Goal: Find specific page/section: Find specific page/section

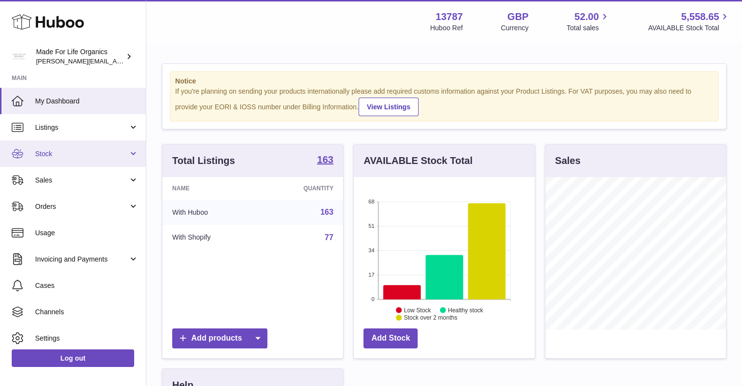
click at [67, 153] on span "Stock" at bounding box center [81, 153] width 93 height 9
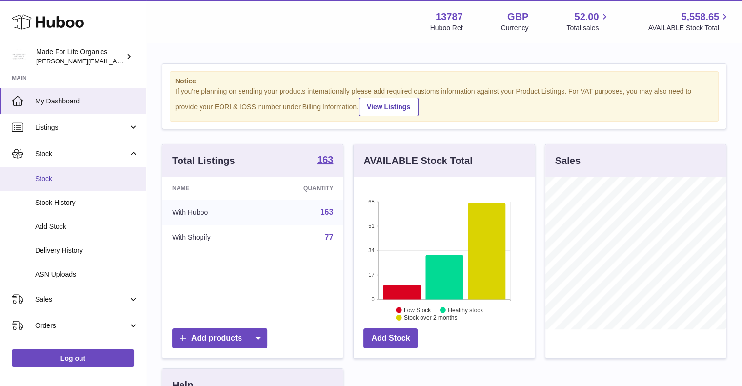
click at [53, 181] on span "Stock" at bounding box center [86, 178] width 103 height 9
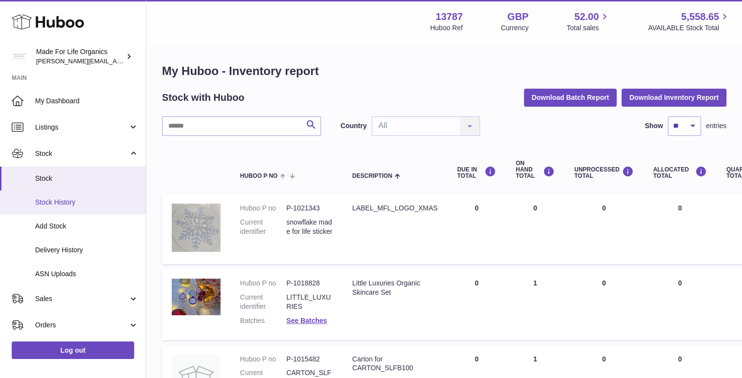
click at [53, 201] on span "Stock History" at bounding box center [86, 202] width 103 height 9
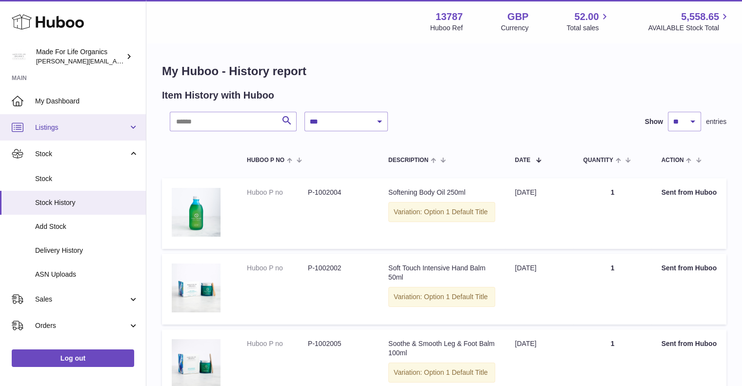
click at [65, 132] on link "Listings" at bounding box center [73, 127] width 146 height 26
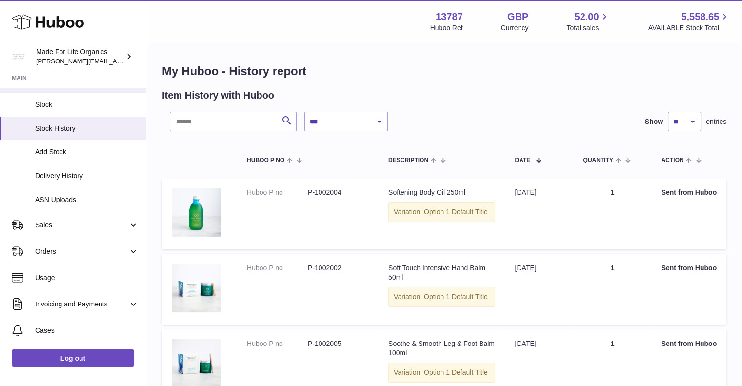
scroll to position [146, 0]
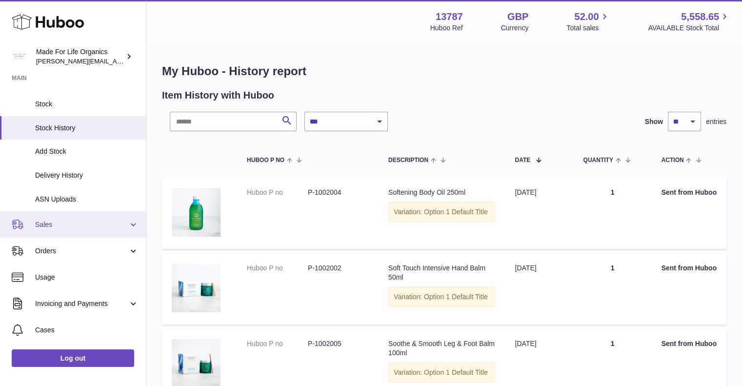
click at [80, 221] on span "Sales" at bounding box center [81, 224] width 93 height 9
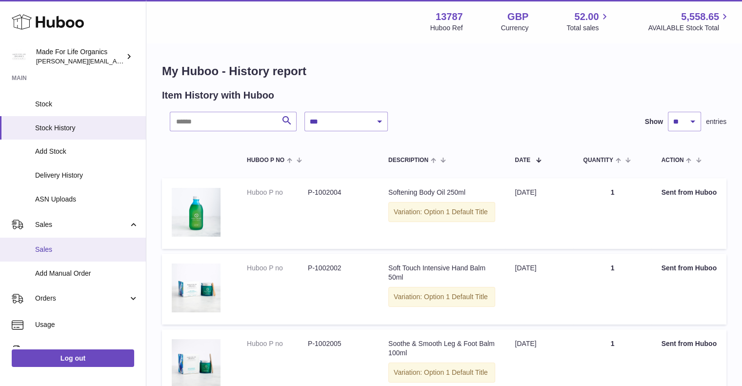
click at [65, 243] on link "Sales" at bounding box center [73, 250] width 146 height 24
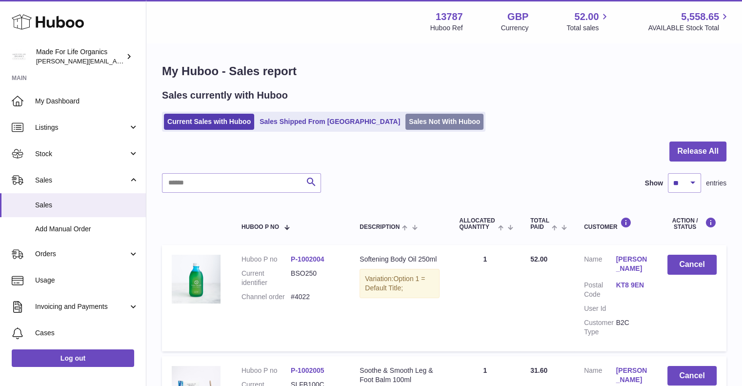
click at [405, 122] on link "Sales Not With Huboo" at bounding box center [444, 122] width 78 height 16
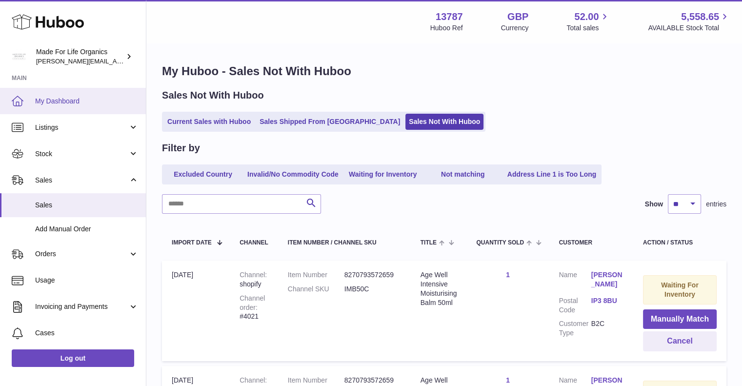
click at [51, 97] on span "My Dashboard" at bounding box center [86, 101] width 103 height 9
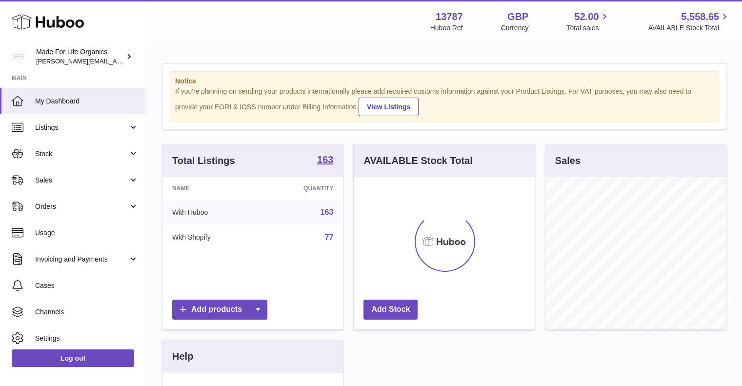
scroll to position [152, 181]
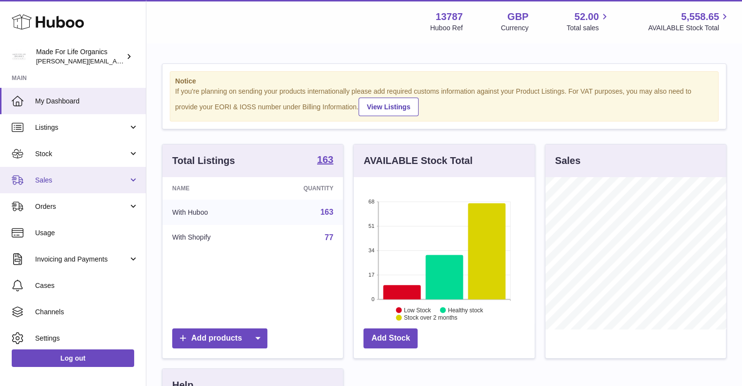
click at [64, 177] on span "Sales" at bounding box center [81, 180] width 93 height 9
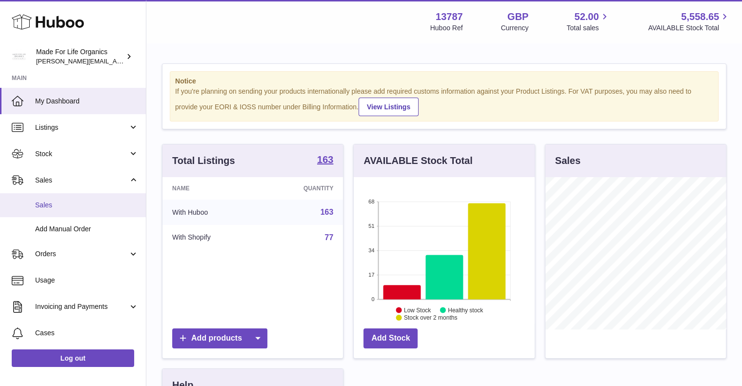
click at [55, 204] on span "Sales" at bounding box center [86, 204] width 103 height 9
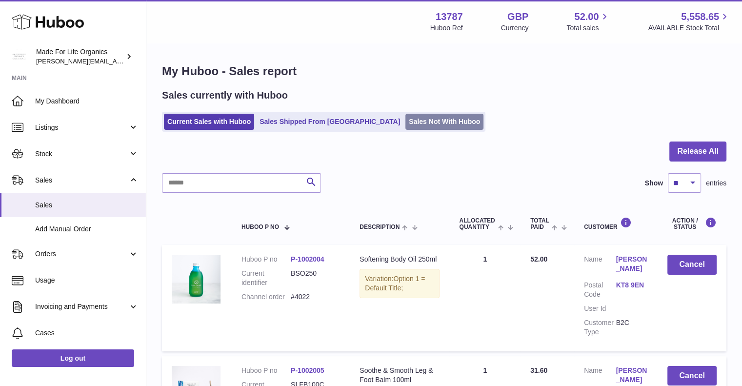
click at [405, 118] on link "Sales Not With Huboo" at bounding box center [444, 122] width 78 height 16
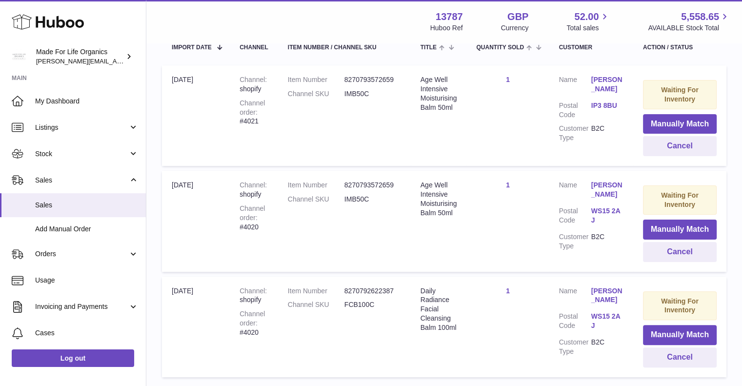
scroll to position [195, 0]
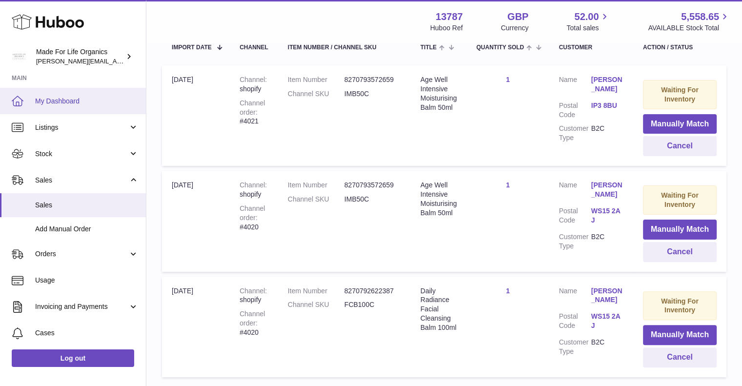
click at [41, 101] on span "My Dashboard" at bounding box center [86, 101] width 103 height 9
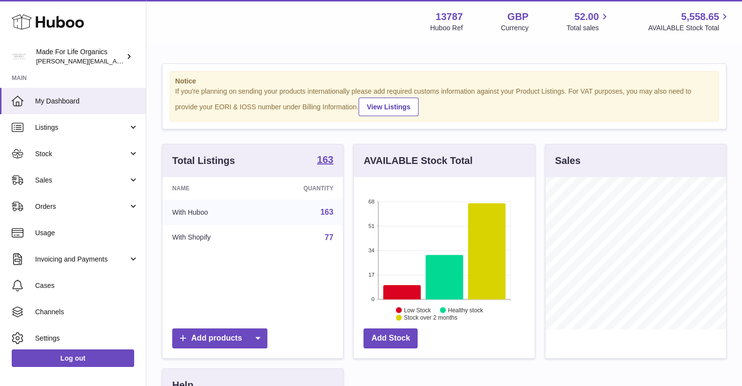
scroll to position [152, 181]
click at [491, 275] on icon at bounding box center [487, 251] width 38 height 96
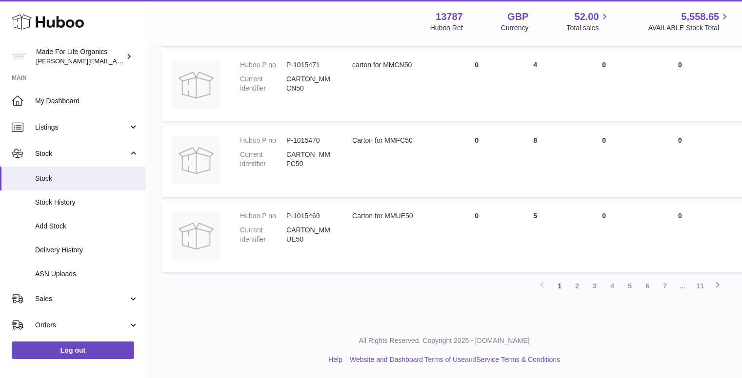
scroll to position [672, 0]
click at [574, 285] on link "2" at bounding box center [577, 286] width 18 height 18
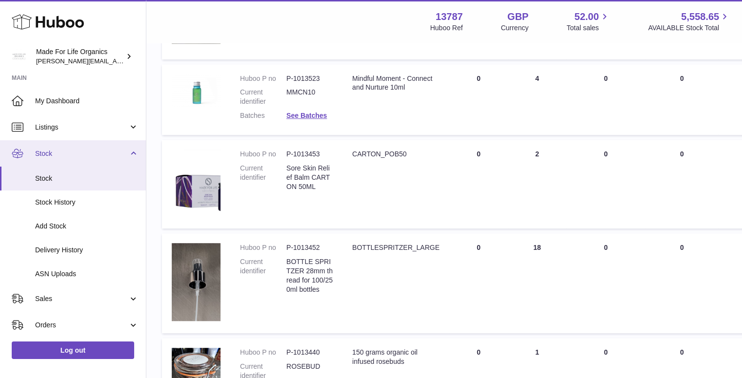
scroll to position [536, 0]
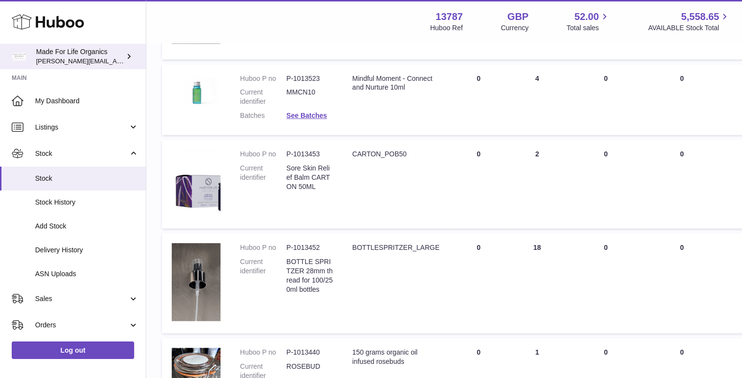
click at [122, 57] on span "[PERSON_NAME][EMAIL_ADDRESS][PERSON_NAME][DOMAIN_NAME]" at bounding box center [142, 61] width 212 height 8
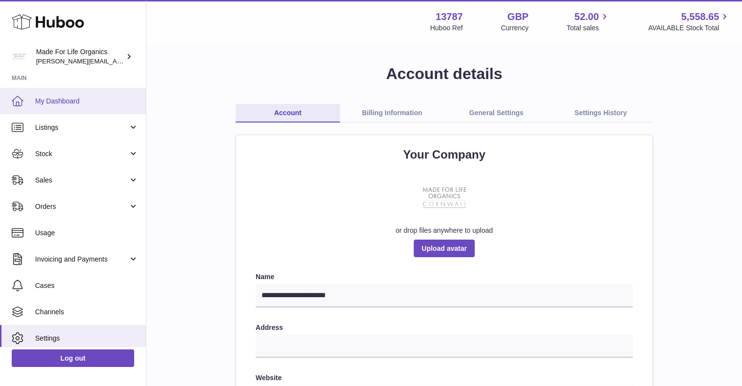
click at [101, 99] on span "My Dashboard" at bounding box center [86, 101] width 103 height 9
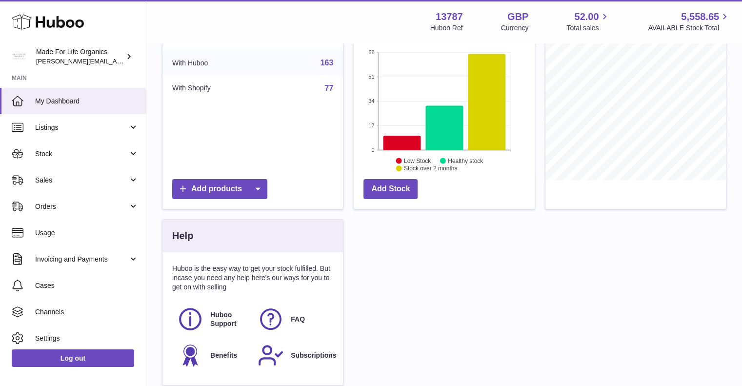
scroll to position [234, 0]
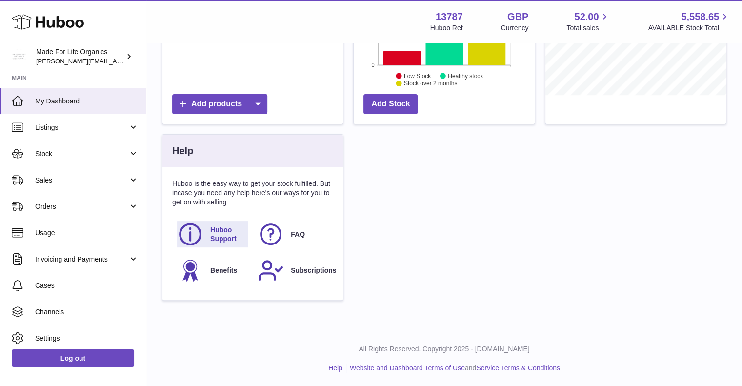
click at [213, 234] on span "Huboo Support" at bounding box center [228, 234] width 37 height 19
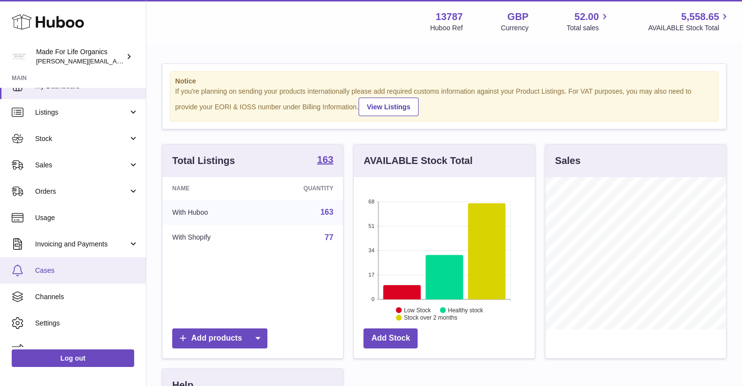
scroll to position [31, 0]
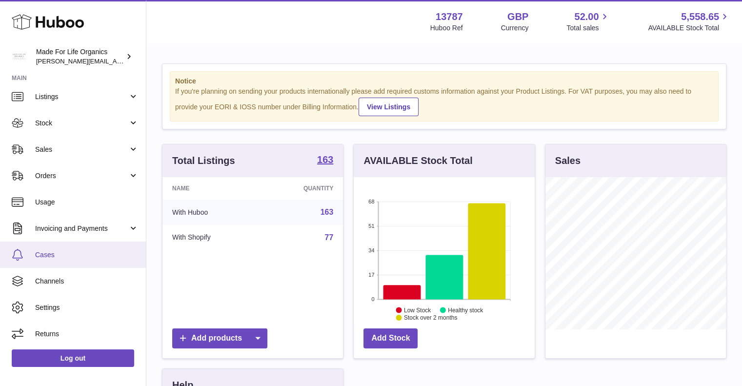
click at [45, 256] on span "Cases" at bounding box center [86, 254] width 103 height 9
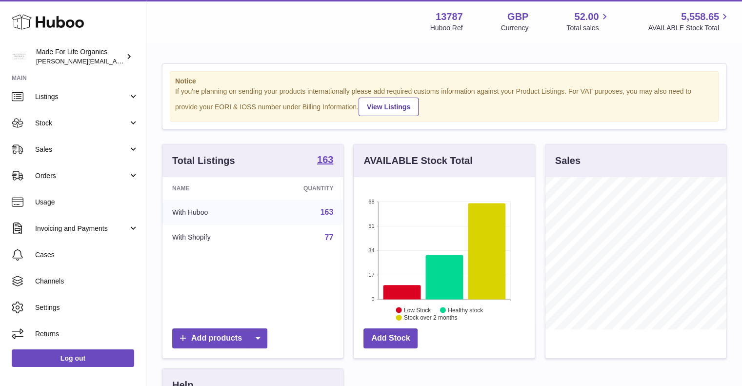
scroll to position [487566, 487537]
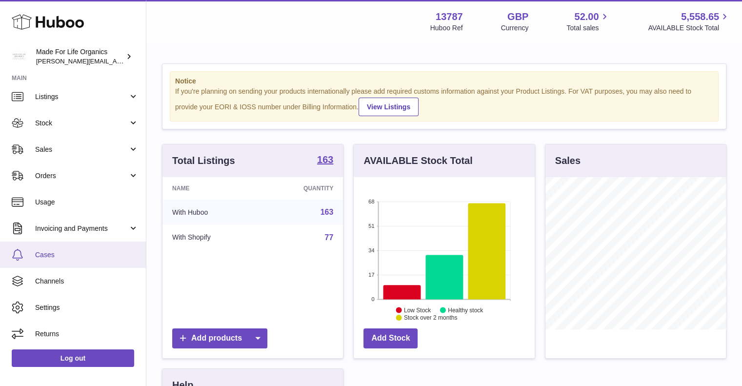
click at [51, 255] on span "Cases" at bounding box center [86, 254] width 103 height 9
click at [49, 254] on span "Cases" at bounding box center [86, 254] width 103 height 9
